Goal: Obtain resource: Download file/media

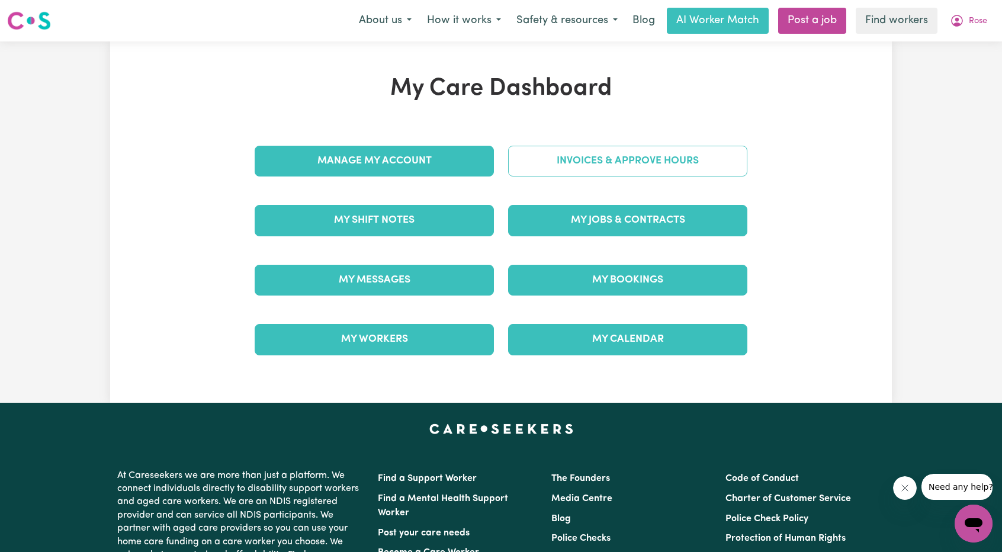
click at [579, 175] on link "Invoices & Approve Hours" at bounding box center [627, 161] width 239 height 31
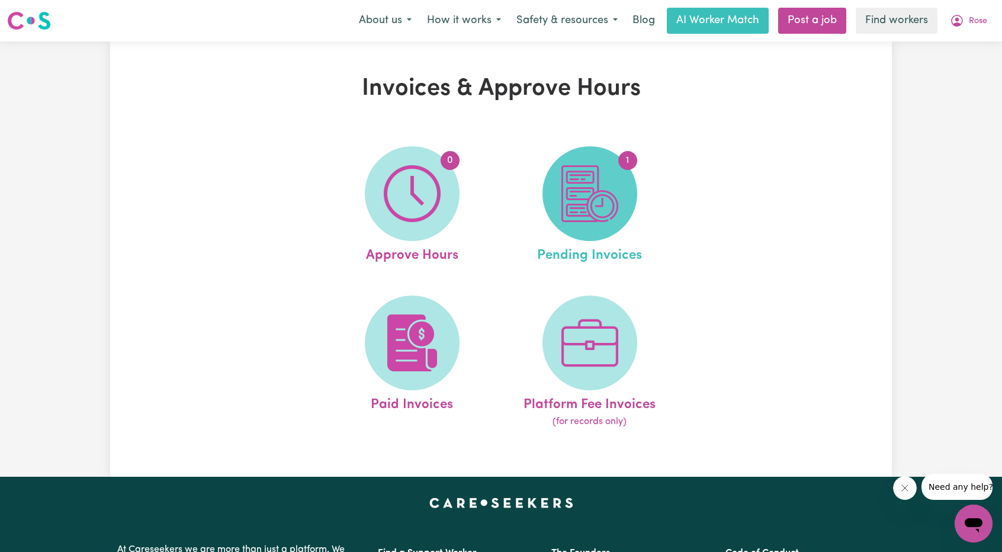
click at [599, 192] on img at bounding box center [589, 193] width 57 height 57
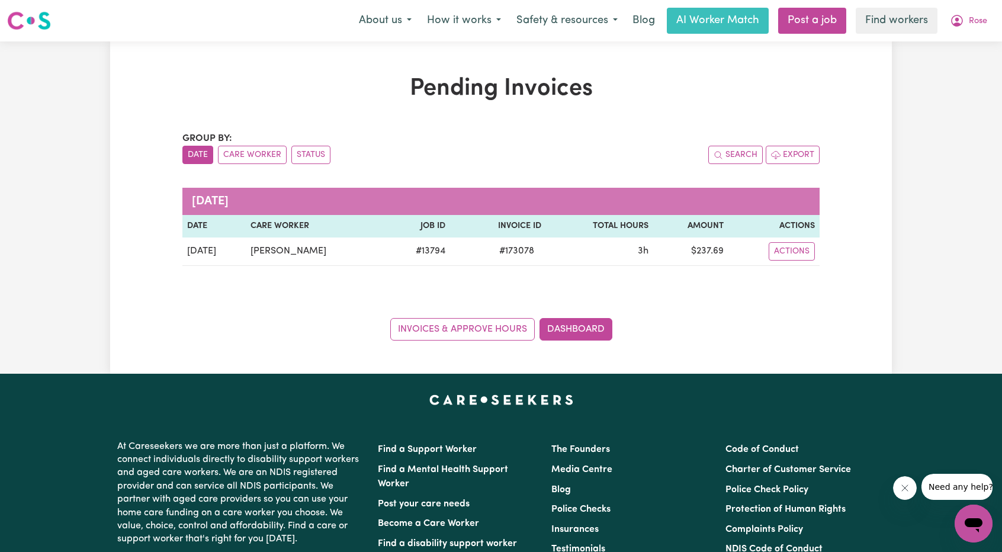
click at [960, 38] on nav "Menu About us How it works Safety & resources Blog AI Worker Match Post a job F…" at bounding box center [501, 20] width 1002 height 41
click at [960, 37] on nav "Menu About us How it works Safety & resources Blog AI Worker Match Post a job F…" at bounding box center [501, 20] width 1002 height 41
click at [959, 30] on button "Rose" at bounding box center [968, 20] width 53 height 25
click at [955, 38] on link "My Dashboard" at bounding box center [948, 46] width 94 height 23
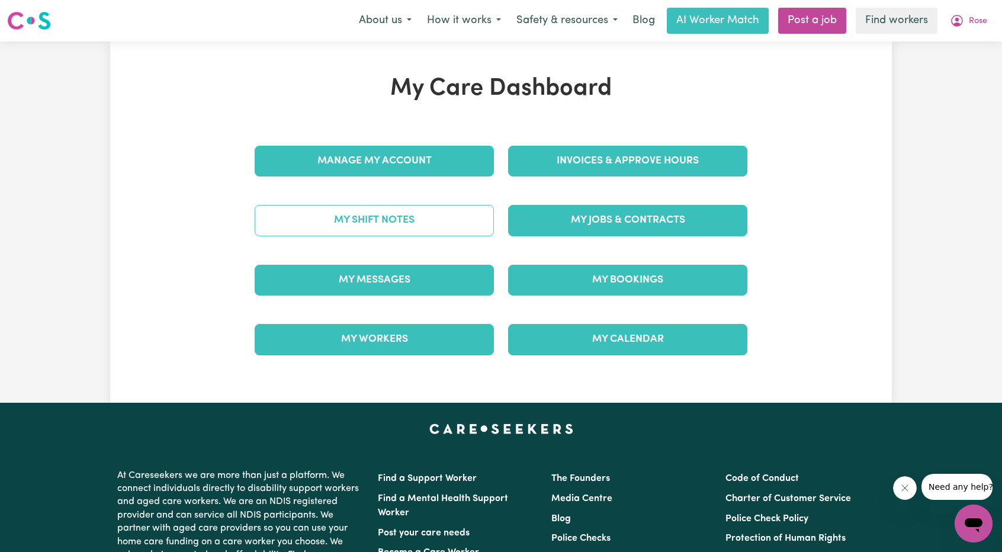
click at [417, 219] on link "My Shift Notes" at bounding box center [374, 220] width 239 height 31
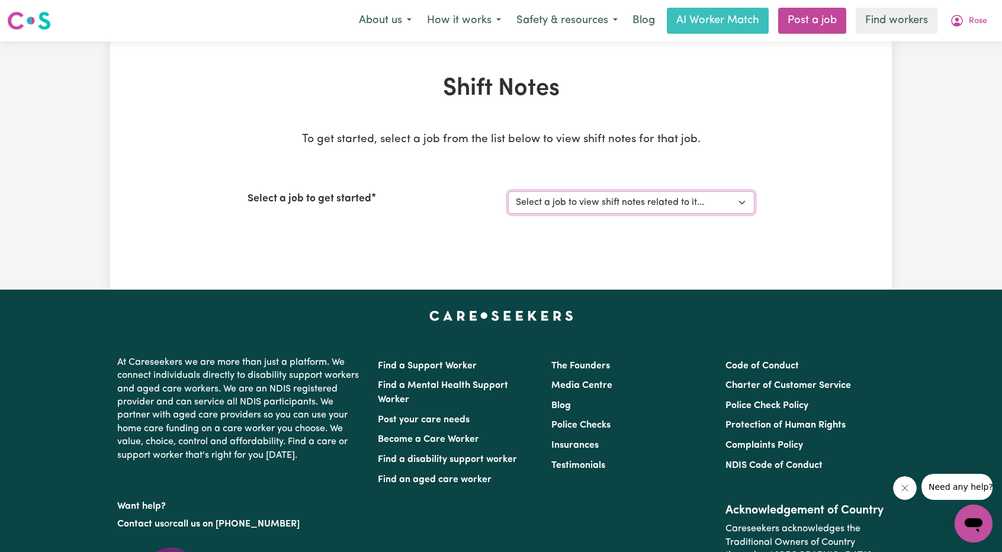
drag, startPoint x: 580, startPoint y: 194, endPoint x: 558, endPoint y: 212, distance: 28.7
click at [580, 194] on select "Select a job to view shift notes related to it... [DEMOGRAPHIC_DATA] Support Wo…" at bounding box center [631, 202] width 246 height 23
select select "13794"
click at [508, 191] on select "Select a job to view shift notes related to it... [DEMOGRAPHIC_DATA] Support Wo…" at bounding box center [631, 202] width 246 height 23
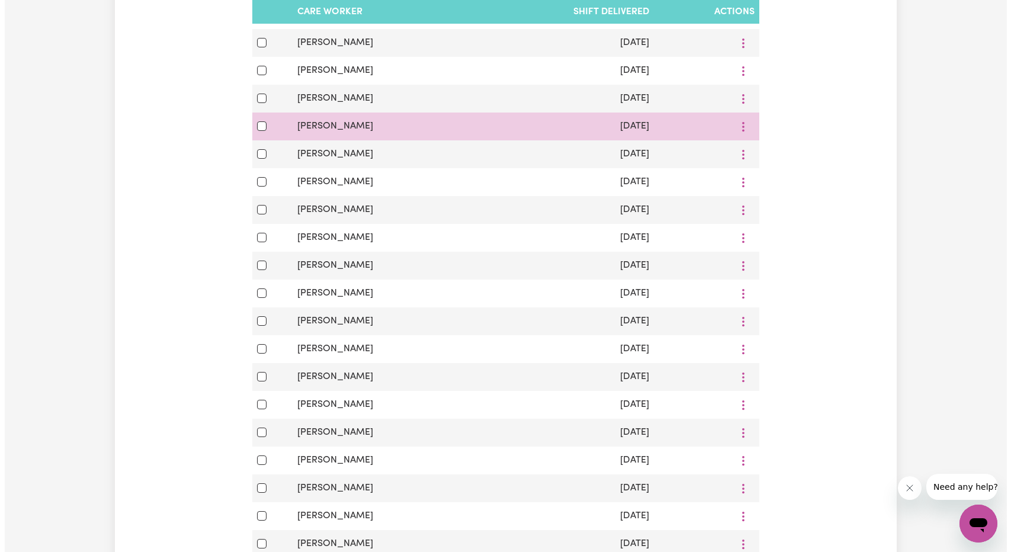
scroll to position [237, 0]
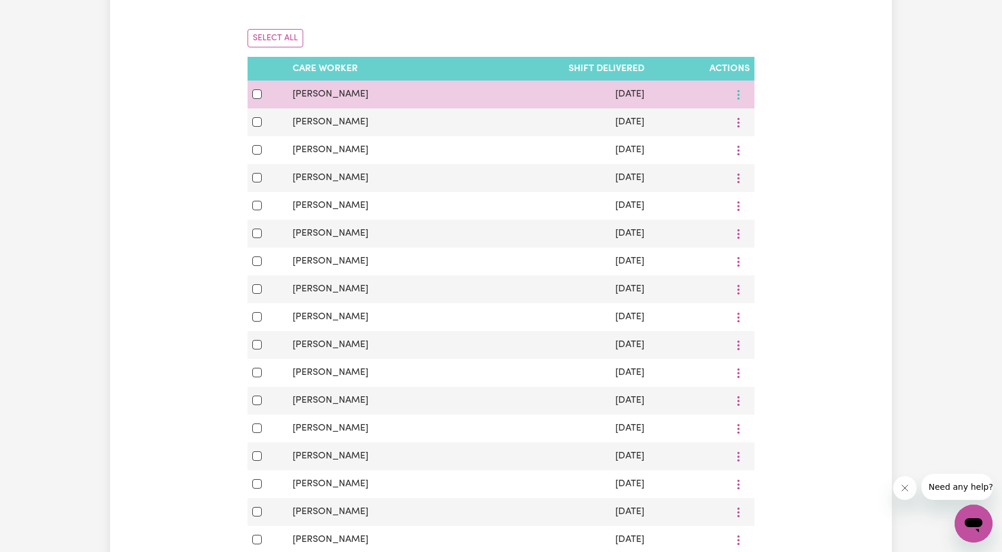
click at [743, 98] on icon "More options" at bounding box center [739, 95] width 12 height 12
click at [743, 122] on icon at bounding box center [745, 121] width 9 height 9
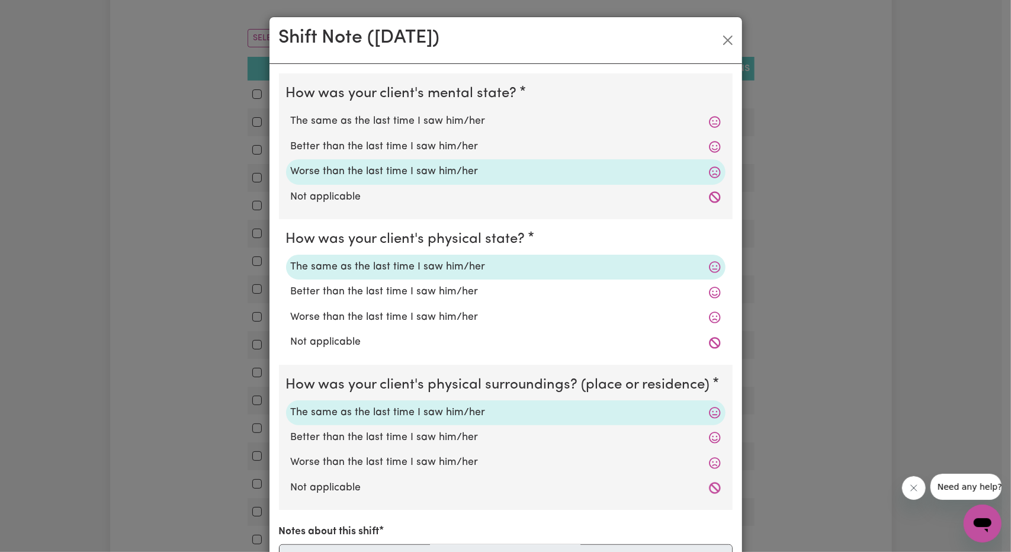
scroll to position [0, 0]
click at [726, 38] on button "Close" at bounding box center [727, 40] width 19 height 19
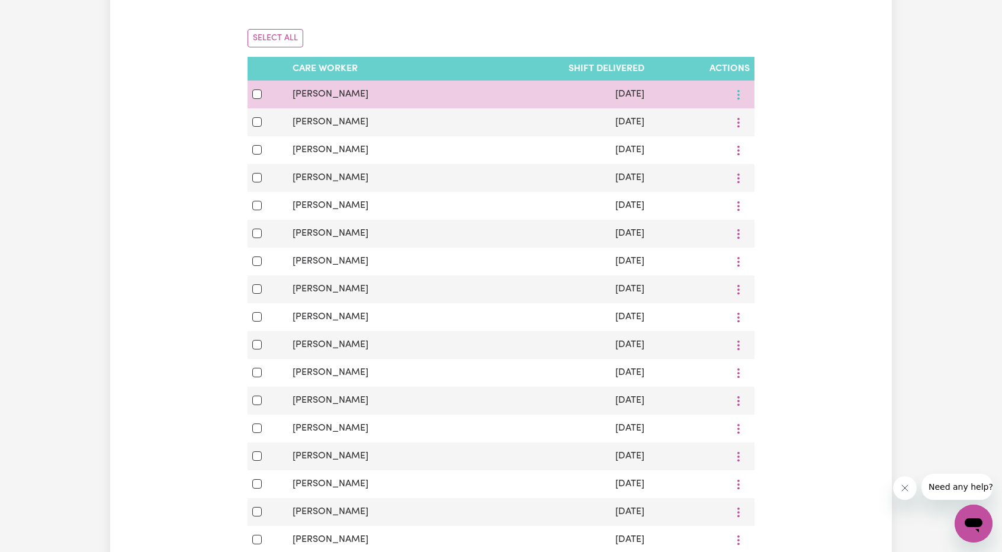
click at [745, 92] on button "More options" at bounding box center [738, 94] width 23 height 18
click at [741, 115] on span at bounding box center [745, 122] width 9 height 14
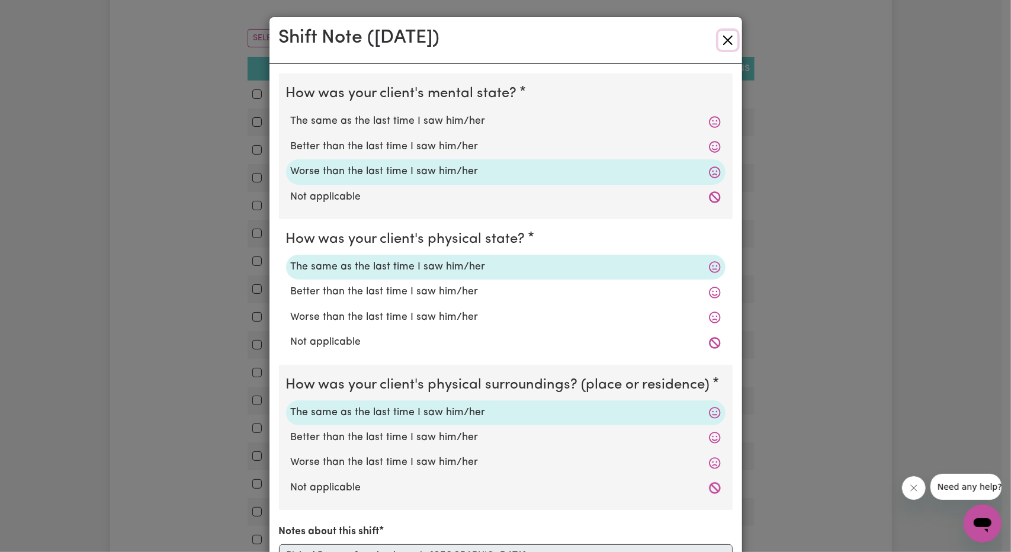
click at [719, 40] on button "Close" at bounding box center [727, 40] width 19 height 19
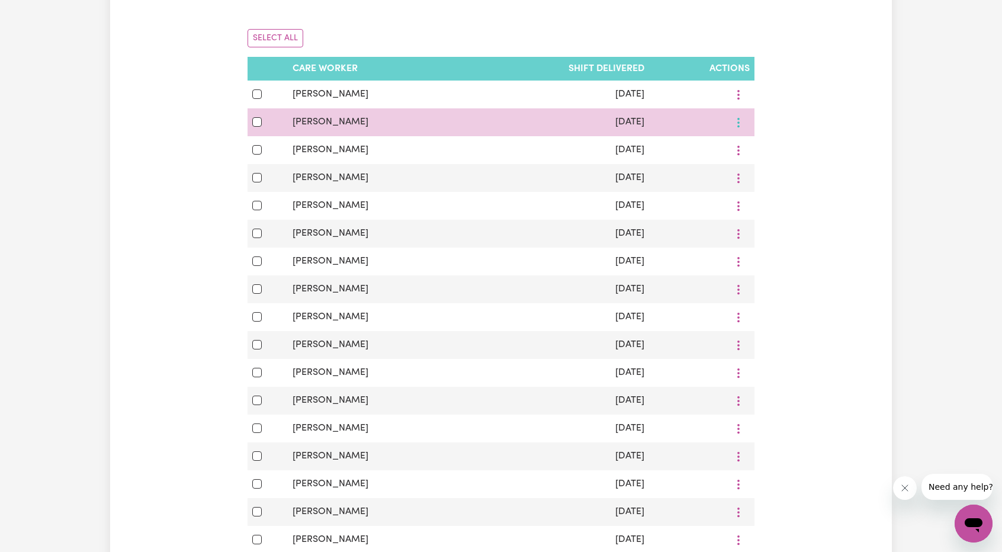
click at [735, 124] on icon "More options" at bounding box center [739, 123] width 12 height 12
click at [741, 143] on span at bounding box center [745, 150] width 9 height 14
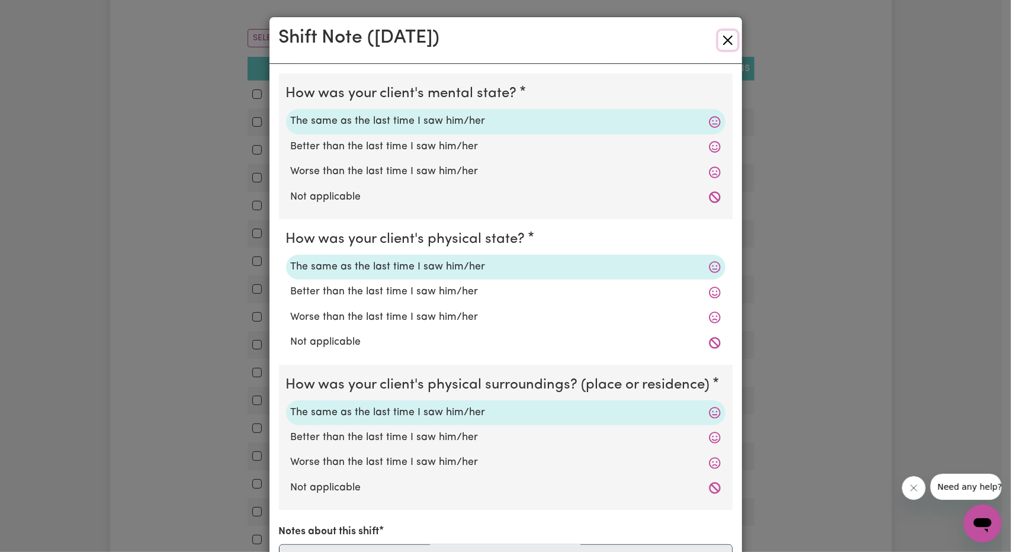
click at [723, 37] on button "Close" at bounding box center [727, 40] width 19 height 19
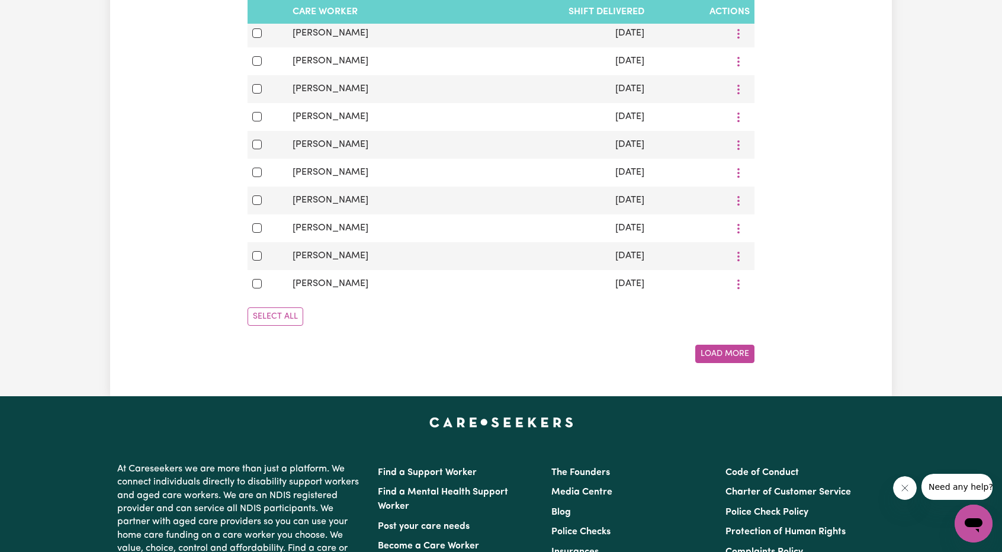
scroll to position [711, 0]
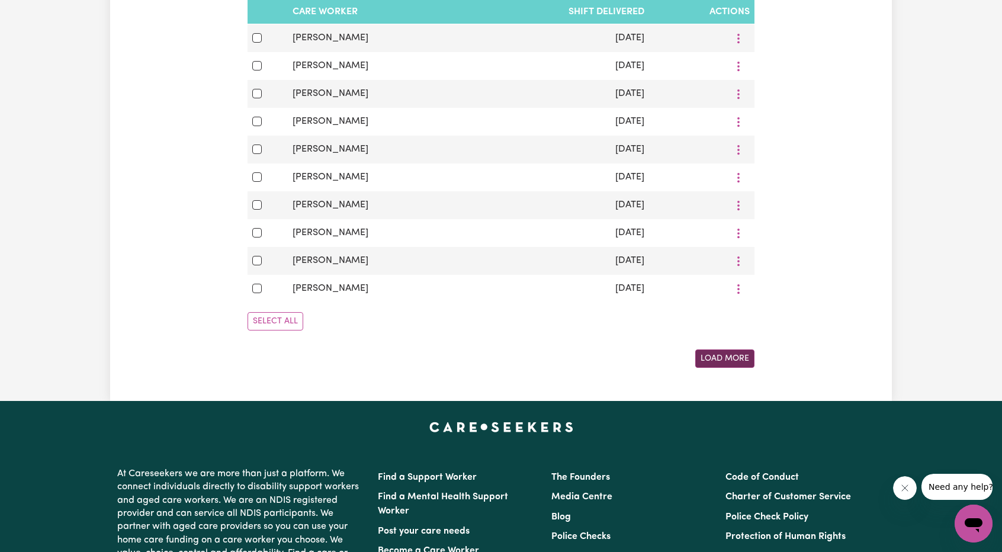
click at [723, 355] on button "Load More" at bounding box center [724, 358] width 59 height 18
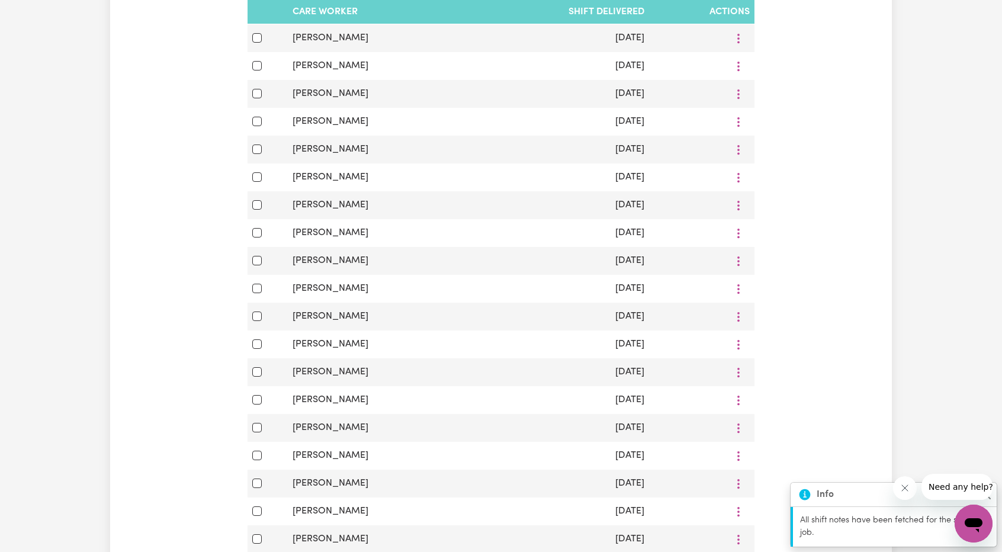
scroll to position [592, 0]
